Goal: Task Accomplishment & Management: Manage account settings

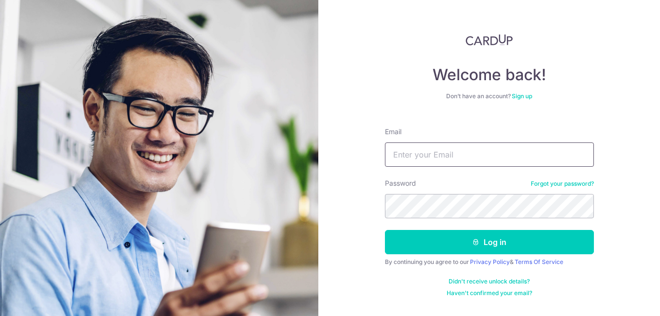
click at [472, 161] on input "Email" at bounding box center [489, 154] width 209 height 24
type input "danishafiqah1505@gmail.com"
click at [385, 230] on button "Log in" at bounding box center [489, 242] width 209 height 24
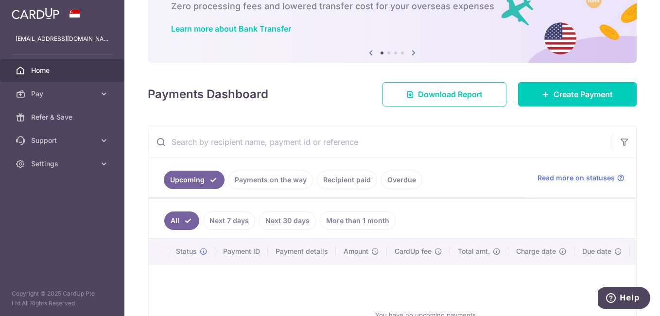
scroll to position [146, 0]
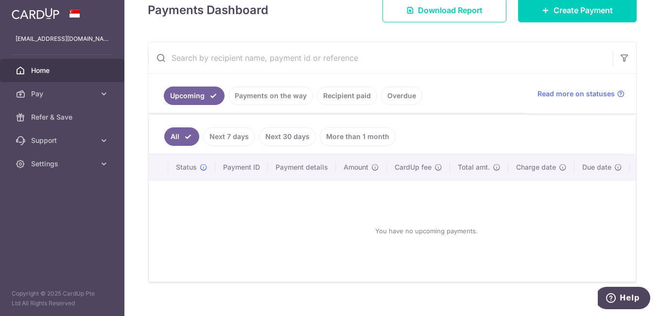
click at [271, 97] on link "Payments on the way" at bounding box center [270, 96] width 85 height 18
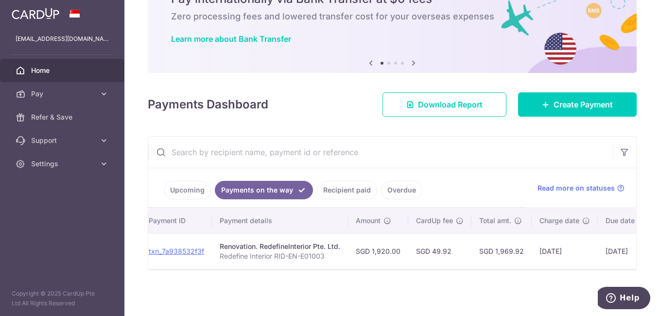
scroll to position [0, 209]
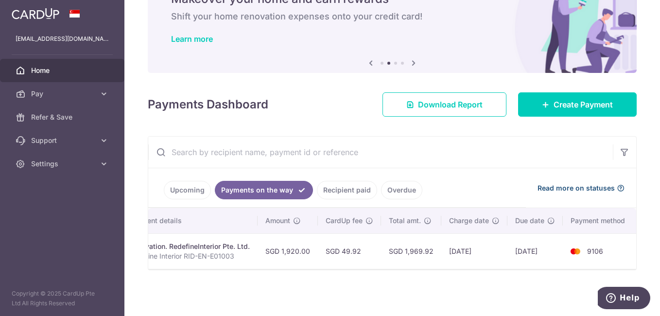
click at [617, 184] on icon at bounding box center [621, 188] width 8 height 8
click at [346, 189] on link "Recipient paid" at bounding box center [347, 190] width 60 height 18
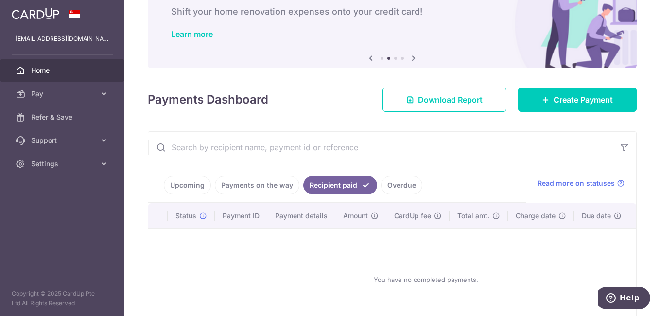
click at [268, 185] on link "Payments on the way" at bounding box center [257, 185] width 85 height 18
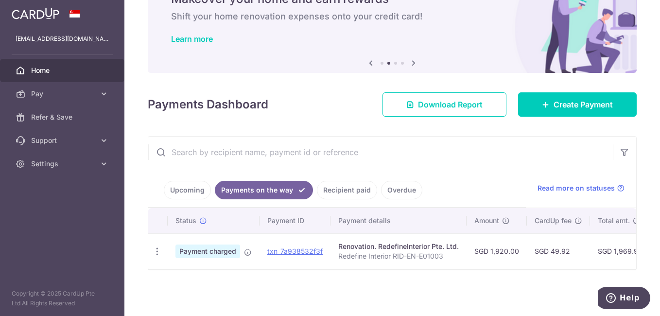
click at [402, 185] on link "Overdue" at bounding box center [401, 190] width 41 height 18
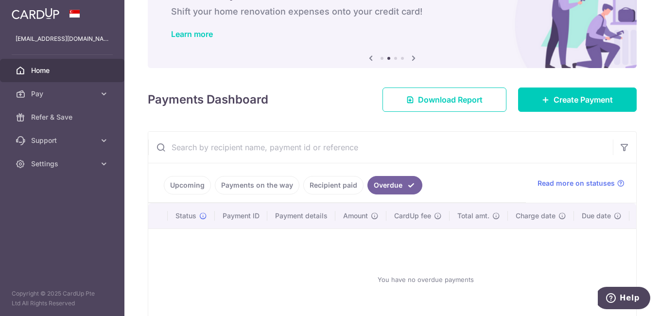
click at [334, 185] on link "Recipient paid" at bounding box center [333, 185] width 60 height 18
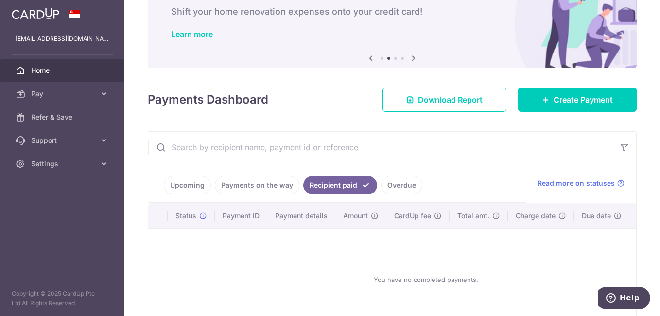
click at [255, 185] on link "Payments on the way" at bounding box center [257, 185] width 85 height 18
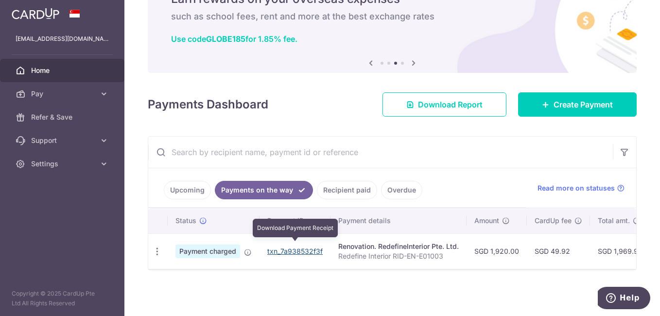
click at [314, 247] on link "txn_7a938532f3f" at bounding box center [294, 251] width 55 height 8
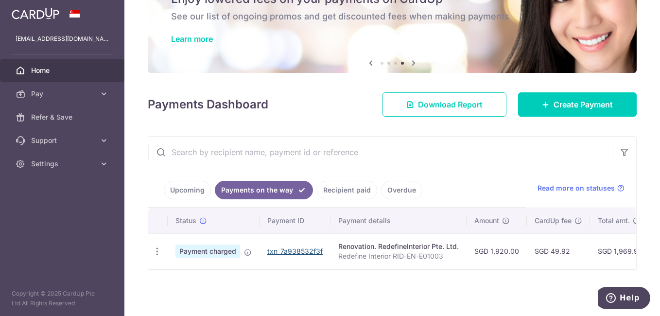
scroll to position [0, 0]
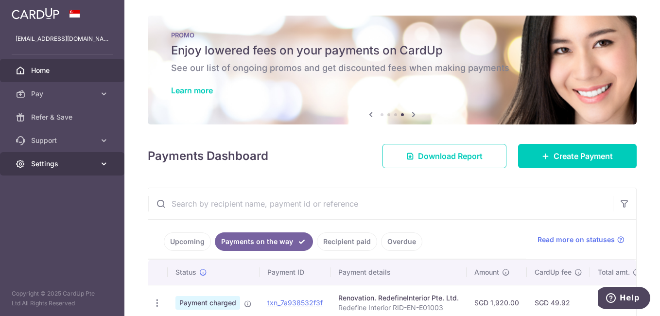
click at [91, 171] on link "Settings" at bounding box center [62, 163] width 124 height 23
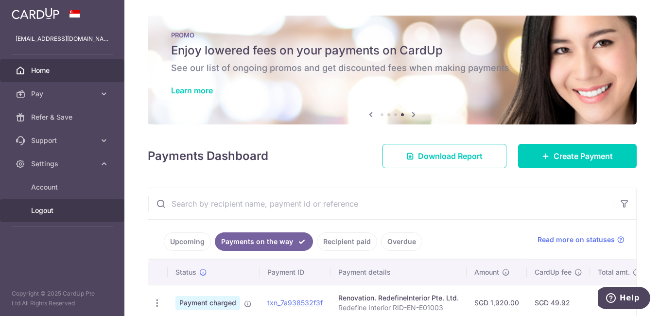
click at [64, 215] on span "Logout" at bounding box center [63, 211] width 64 height 10
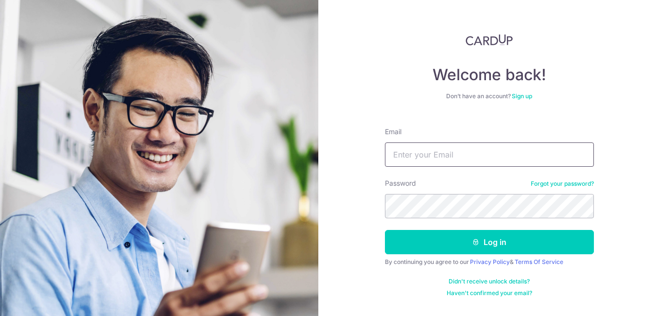
drag, startPoint x: 0, startPoint y: 0, endPoint x: 477, endPoint y: 151, distance: 500.5
click at [477, 151] on input "Email" at bounding box center [489, 154] width 209 height 24
type input "[EMAIL_ADDRESS][DOMAIN_NAME]"
click at [385, 230] on button "Log in" at bounding box center [489, 242] width 209 height 24
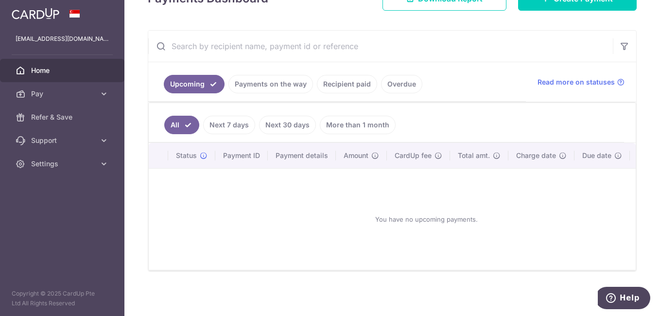
scroll to position [164, 0]
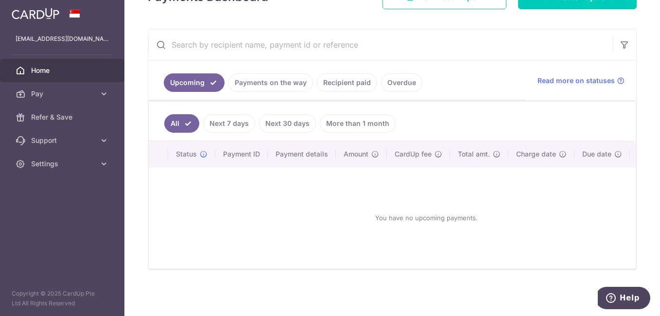
click at [278, 82] on link "Payments on the way" at bounding box center [270, 82] width 85 height 18
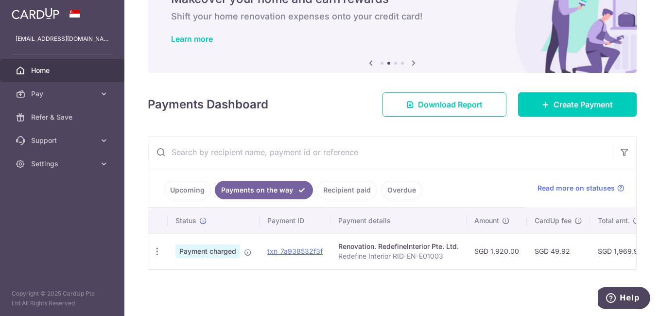
scroll to position [56, 0]
click at [187, 187] on link "Upcoming" at bounding box center [187, 190] width 47 height 18
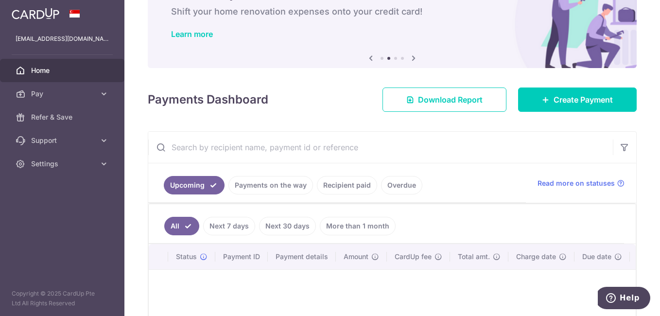
click at [261, 183] on link "Payments on the way" at bounding box center [270, 185] width 85 height 18
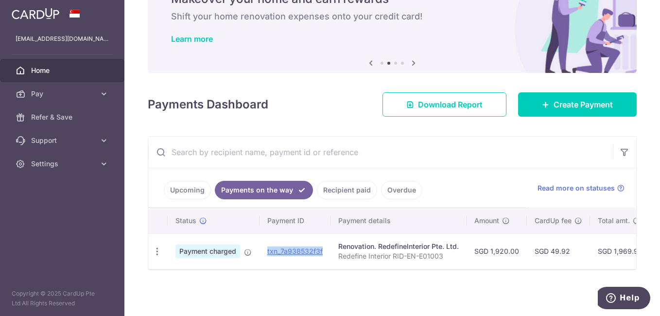
copy link "txn_7a938532f3f"
drag, startPoint x: 324, startPoint y: 249, endPoint x: 274, endPoint y: 197, distance: 71.8
click at [274, 197] on div "Upcoming Payments on the way Recipient paid Overdue Read more on statuses Statu…" at bounding box center [392, 203] width 489 height 134
drag, startPoint x: 274, startPoint y: 197, endPoint x: 288, endPoint y: 85, distance: 113.1
click at [289, 88] on div "Payments Dashboard Download Report Create Payment" at bounding box center [392, 102] width 489 height 28
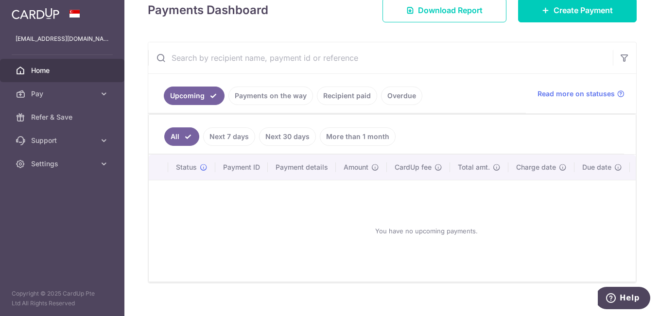
click at [233, 101] on link "Payments on the way" at bounding box center [270, 96] width 85 height 18
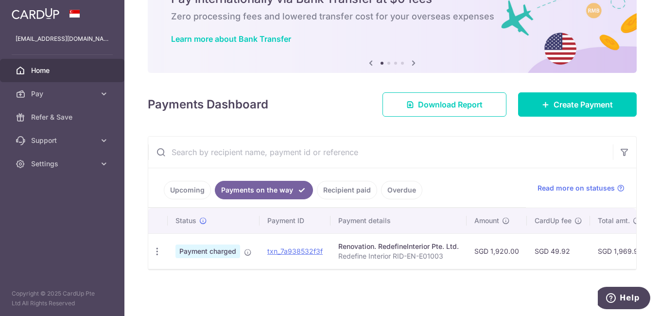
scroll to position [56, 0]
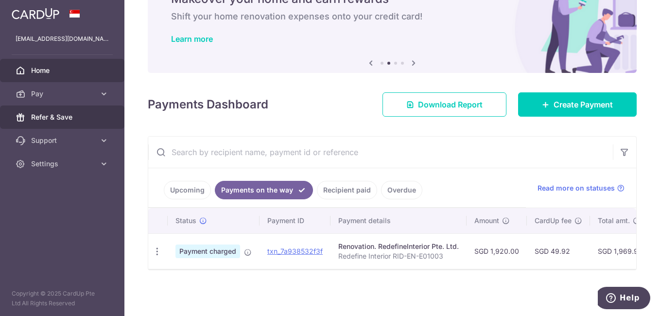
click at [95, 122] on link "Refer & Save" at bounding box center [62, 116] width 124 height 23
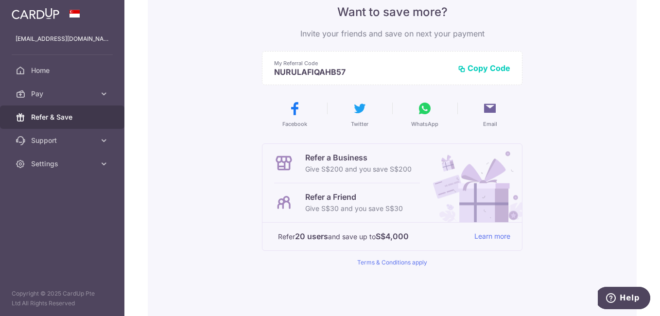
scroll to position [97, 0]
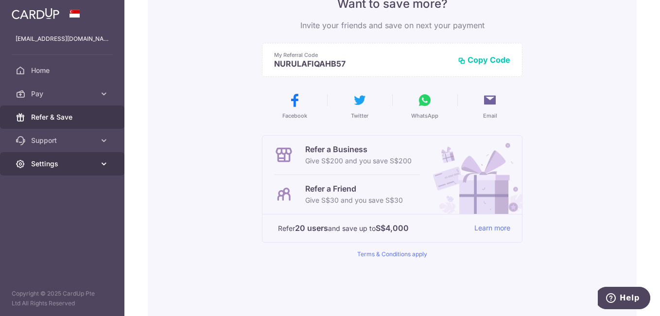
click at [99, 165] on icon at bounding box center [104, 164] width 10 height 10
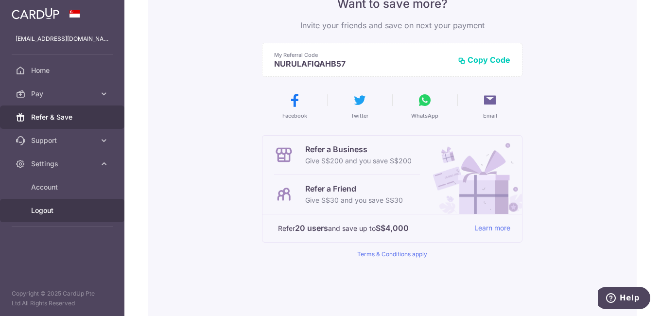
click at [69, 208] on span "Logout" at bounding box center [63, 211] width 64 height 10
